Goal: Check status: Verify the current state of an ongoing process or item

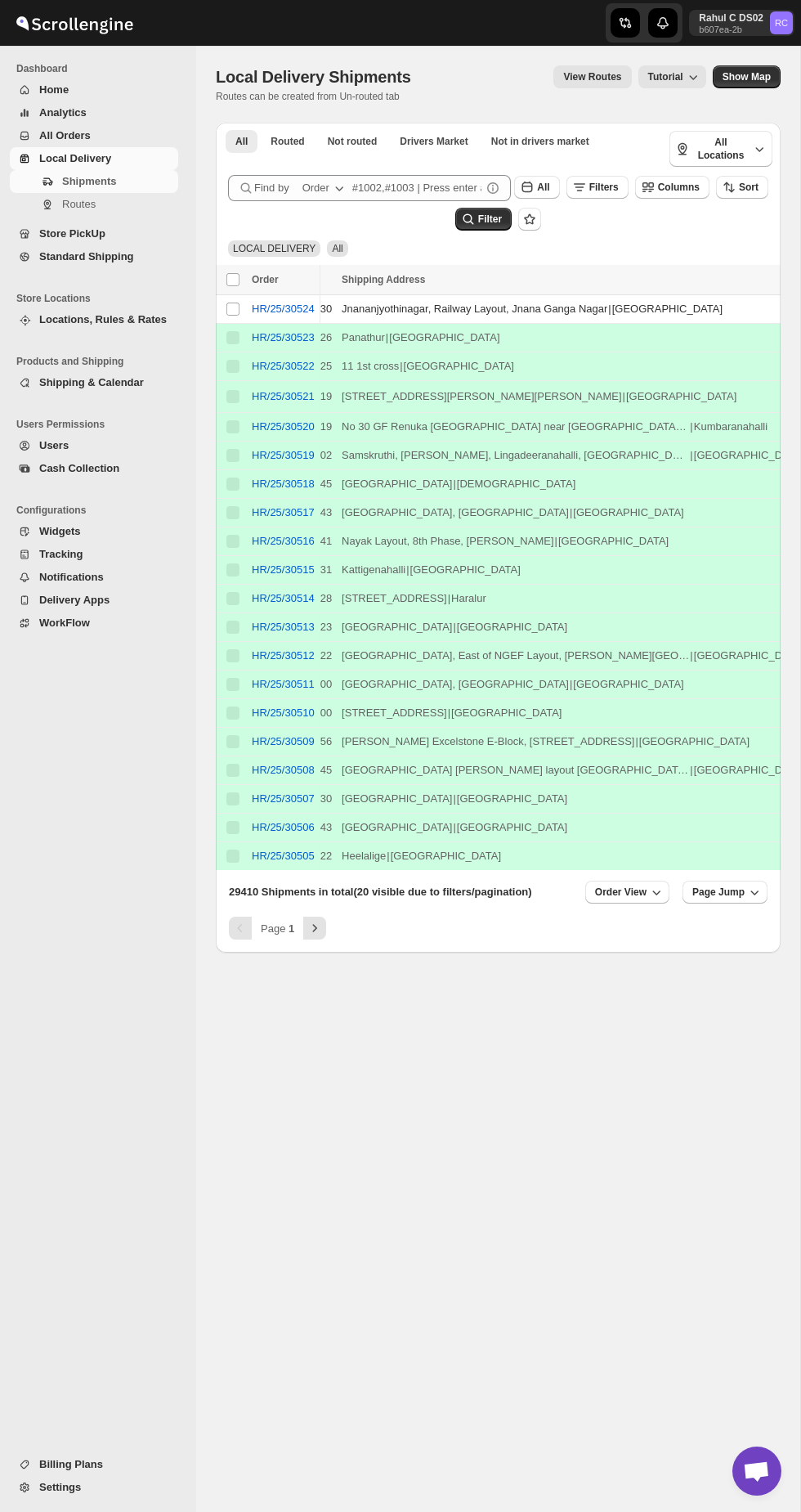
scroll to position [0, 36]
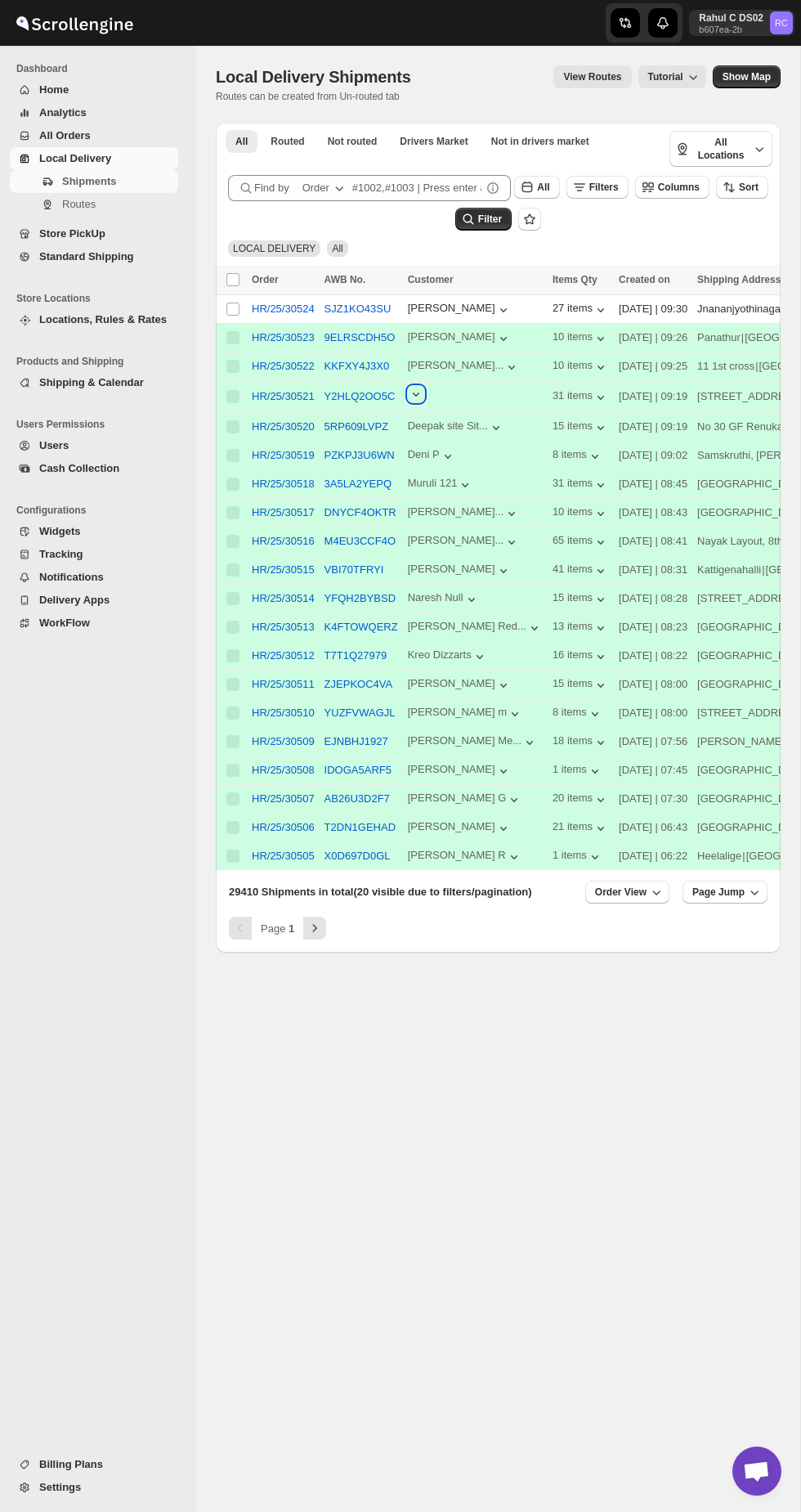
click at [411, 386] on icon "button" at bounding box center [415, 394] width 16 height 16
click at [160, 237] on span "Store PickUp" at bounding box center [107, 233] width 135 height 16
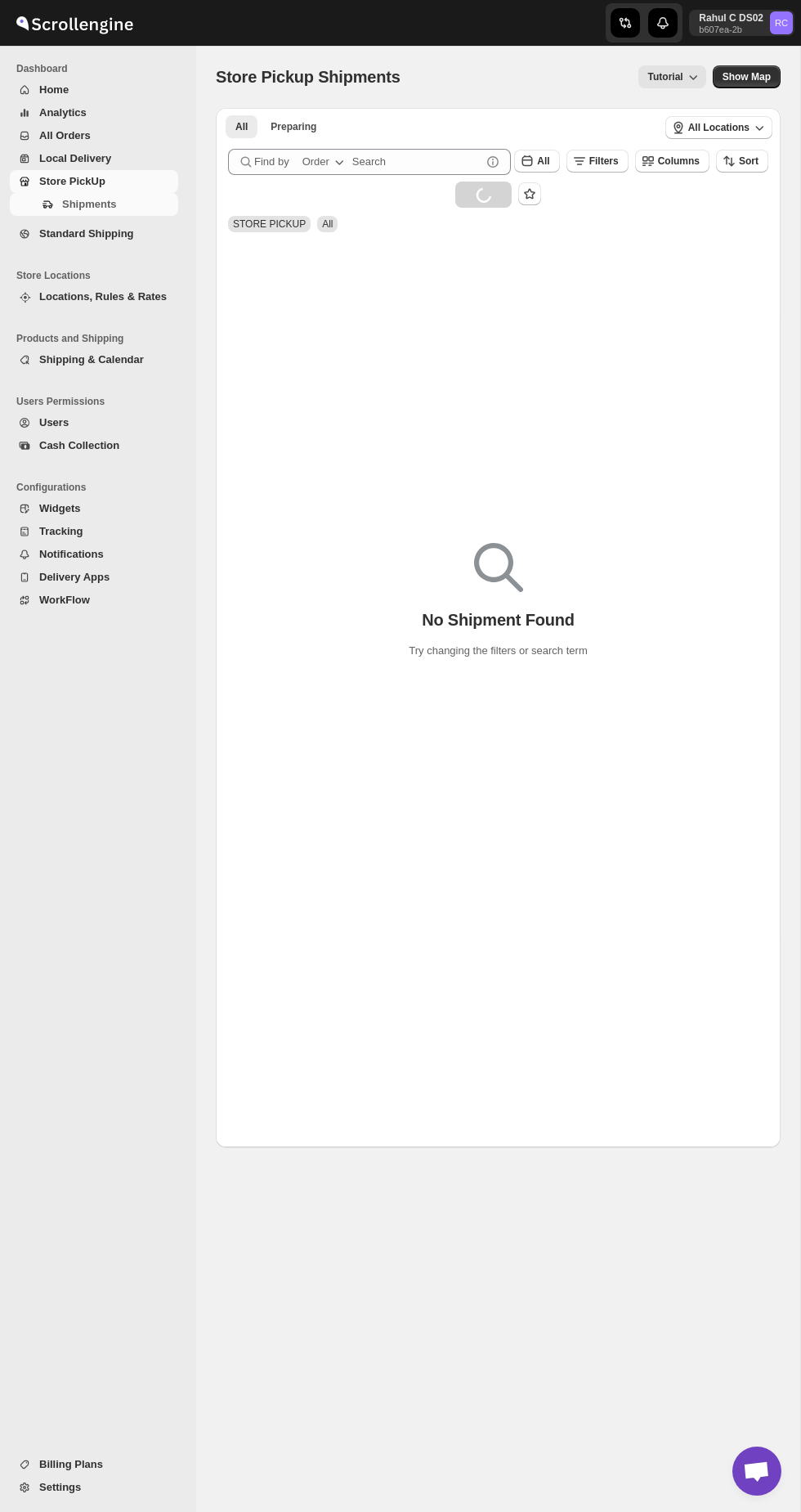
click at [173, 181] on span "Store PickUp" at bounding box center [107, 181] width 135 height 16
click at [68, 180] on span "Store PickUp" at bounding box center [72, 181] width 66 height 12
click at [44, 176] on span "Store PickUp" at bounding box center [72, 181] width 66 height 12
click at [29, 151] on div "Navigation" at bounding box center [24, 158] width 16 height 16
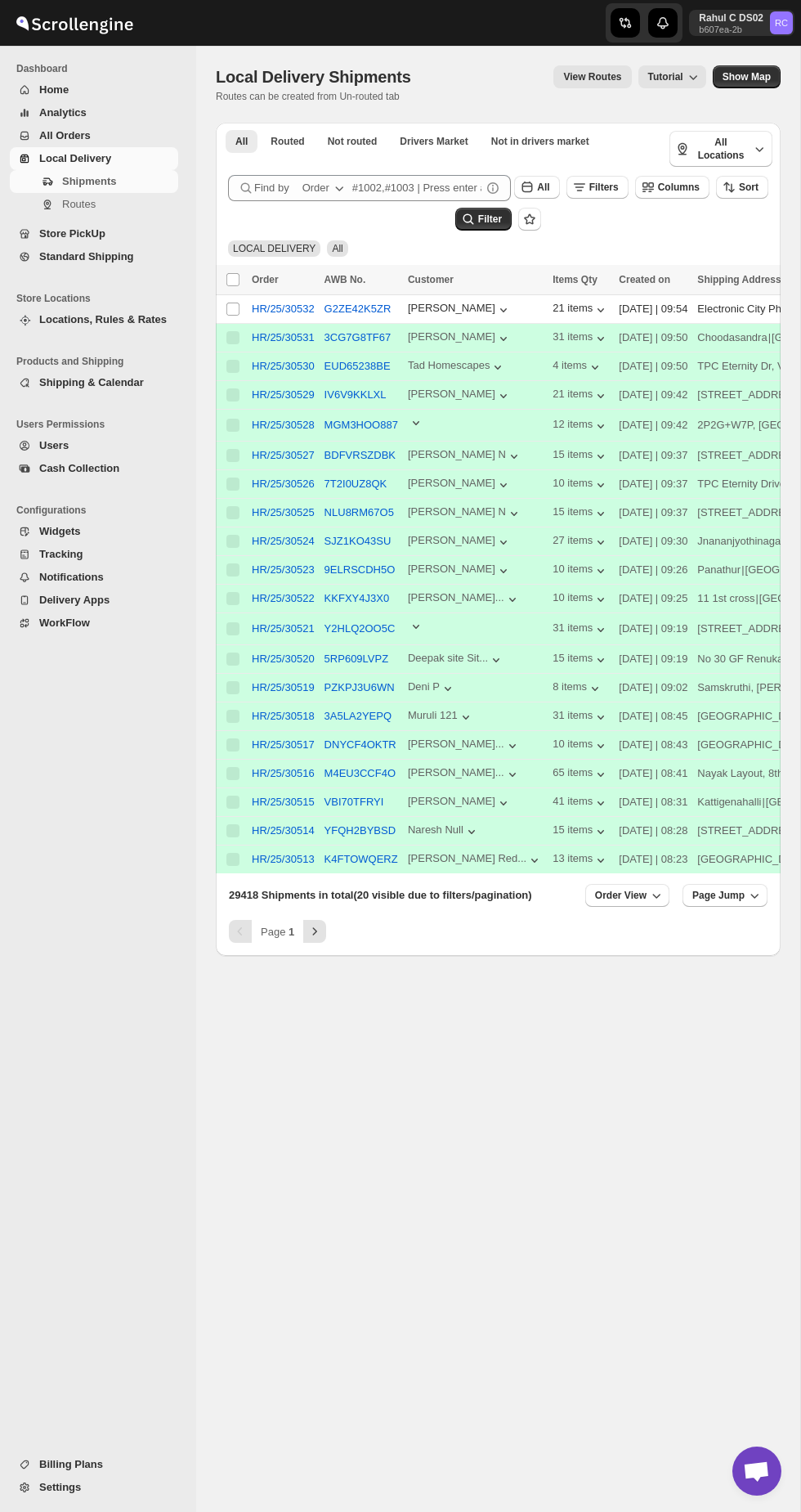
click at [314, 927] on icon "Next" at bounding box center [315, 931] width 16 height 16
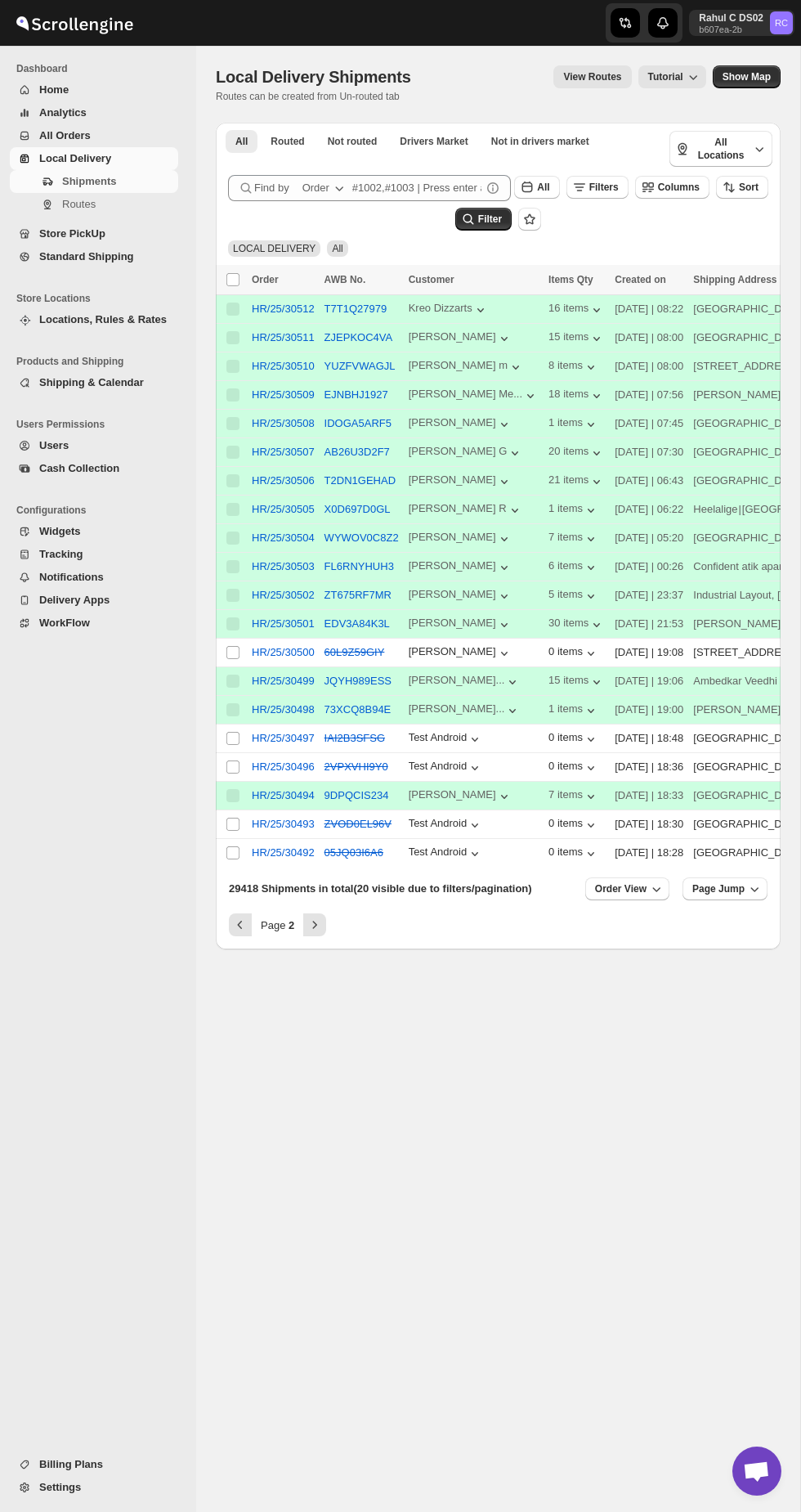
click at [98, 200] on span "Routes" at bounding box center [118, 204] width 113 height 16
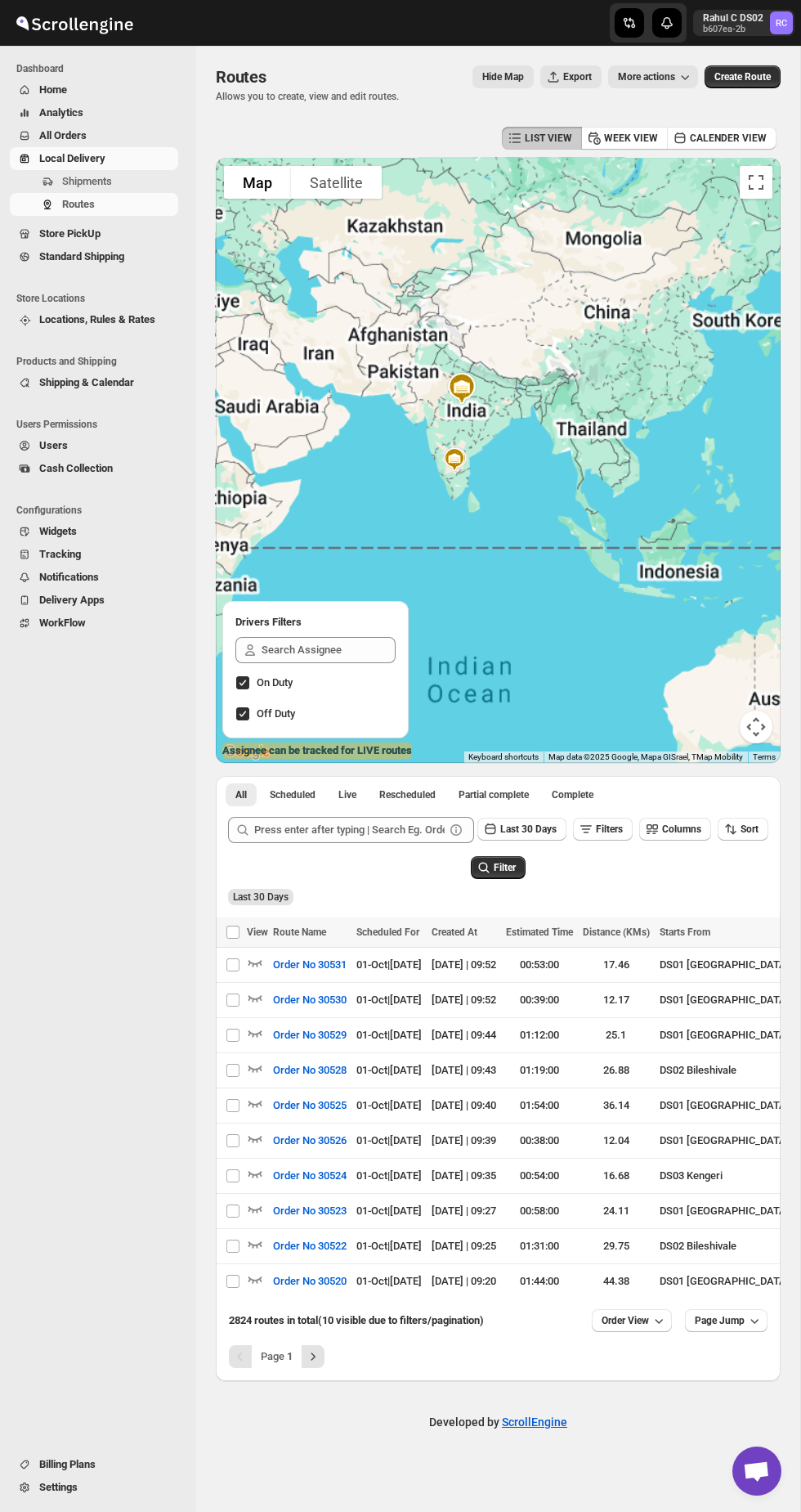
click at [311, 1364] on icon "Next" at bounding box center [313, 1357] width 16 height 16
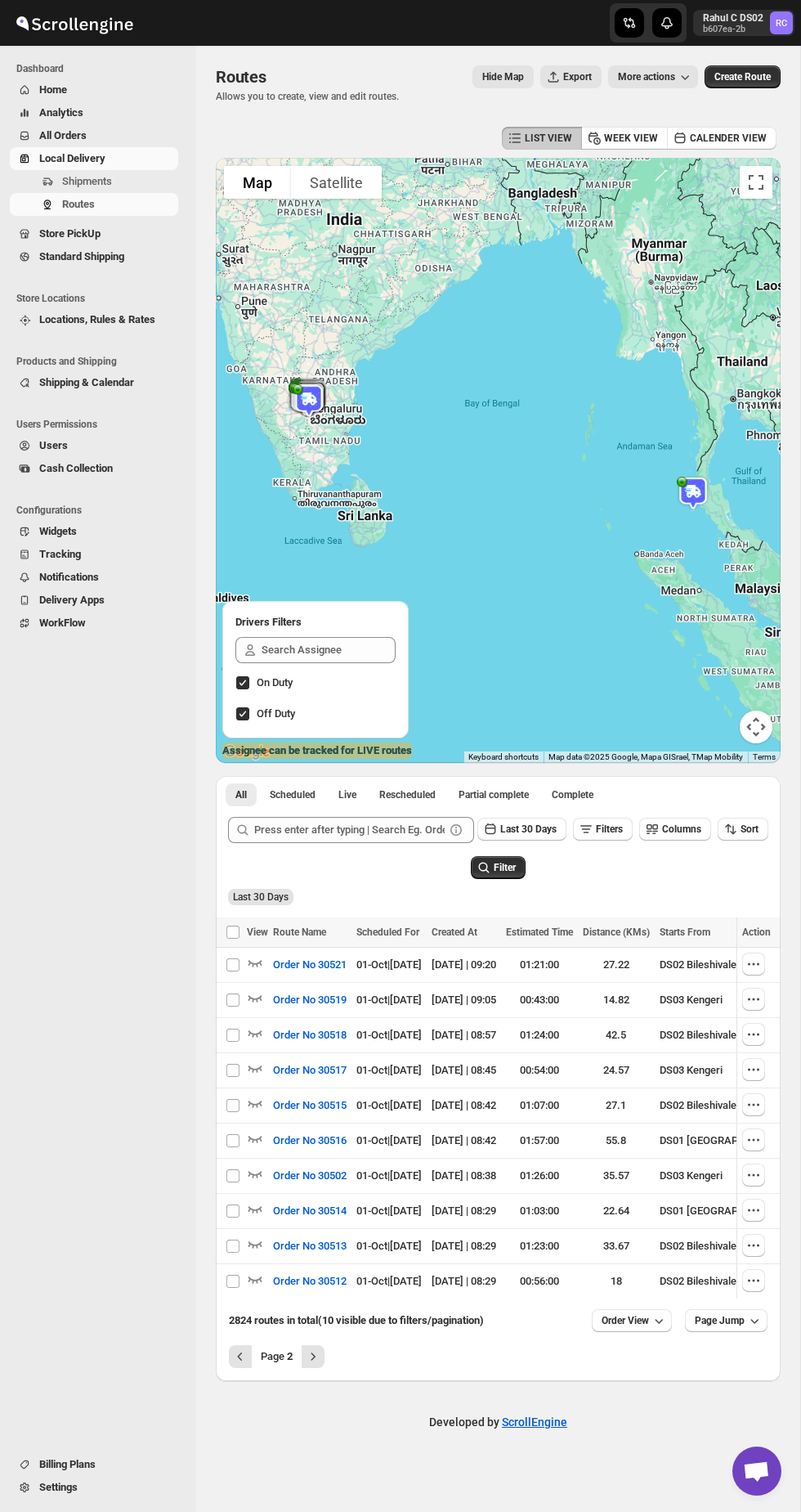
click at [255, 1287] on icon "button" at bounding box center [255, 1279] width 16 height 16
